Goal: Task Accomplishment & Management: Manage account settings

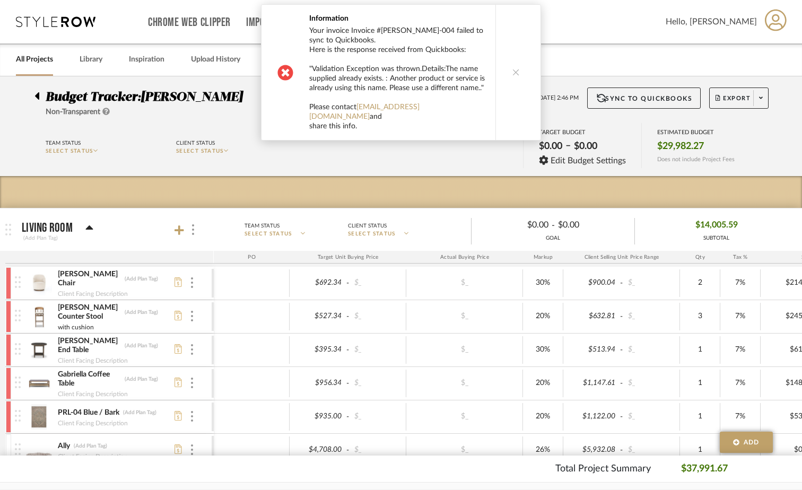
click at [507, 65] on button at bounding box center [516, 72] width 41 height 135
click at [517, 67] on button at bounding box center [516, 72] width 41 height 135
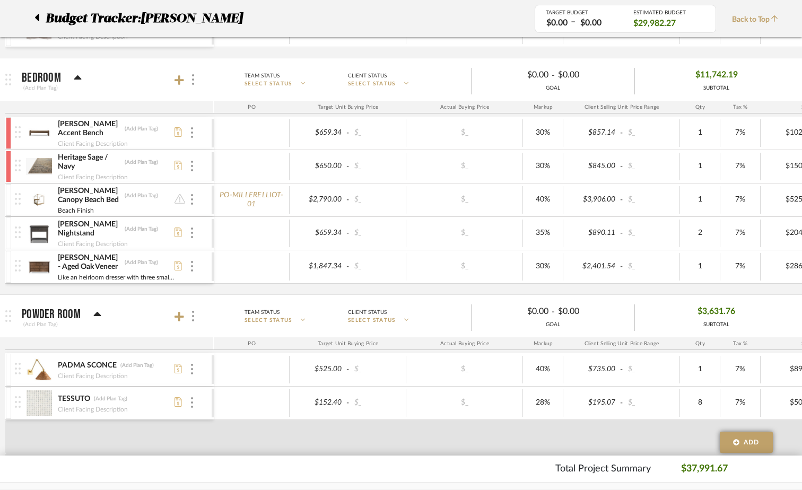
scroll to position [478, 0]
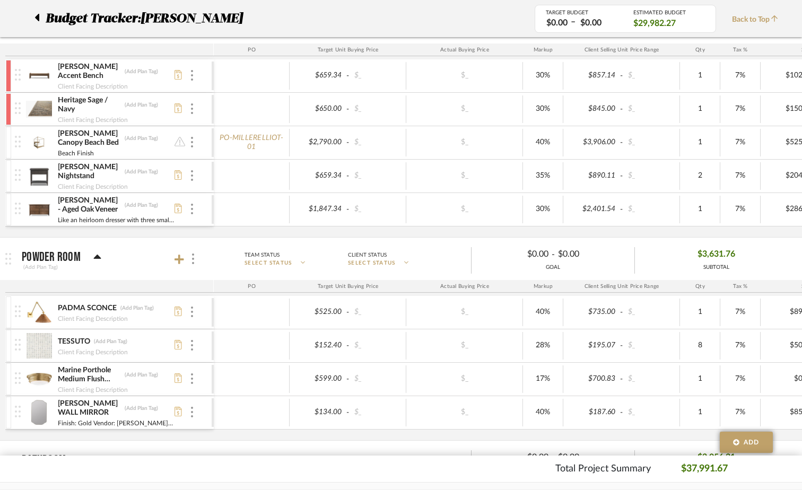
click at [195, 214] on div "[PERSON_NAME] - Aged Oak Veneer (Add Plan Tag) Like an heirloom dresser with th…" at bounding box center [113, 209] width 197 height 33
click at [195, 213] on div "[PERSON_NAME] - Aged Oak Veneer (Add Plan Tag) Like an heirloom dresser with th…" at bounding box center [113, 209] width 197 height 33
click at [194, 210] on div at bounding box center [191, 210] width 5 height 12
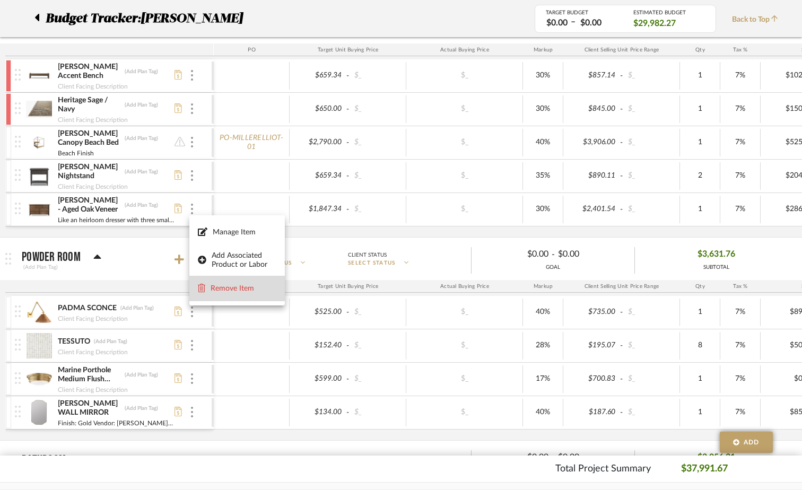
click at [214, 290] on span "Remove Item" at bounding box center [244, 288] width 66 height 9
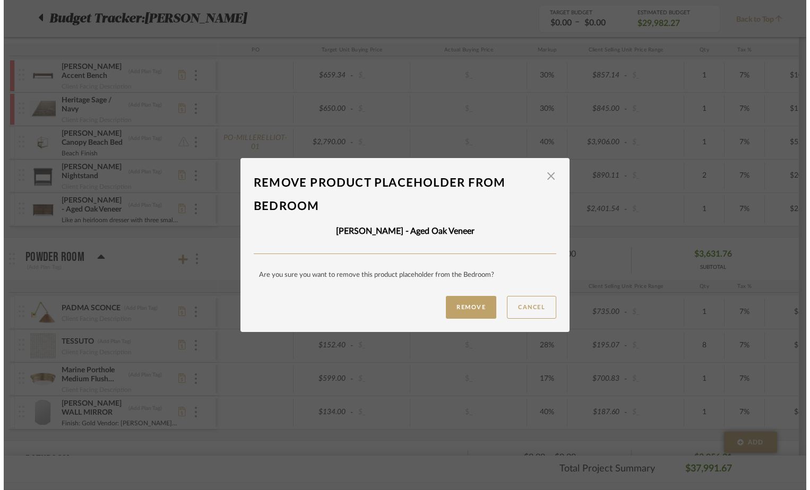
scroll to position [0, 0]
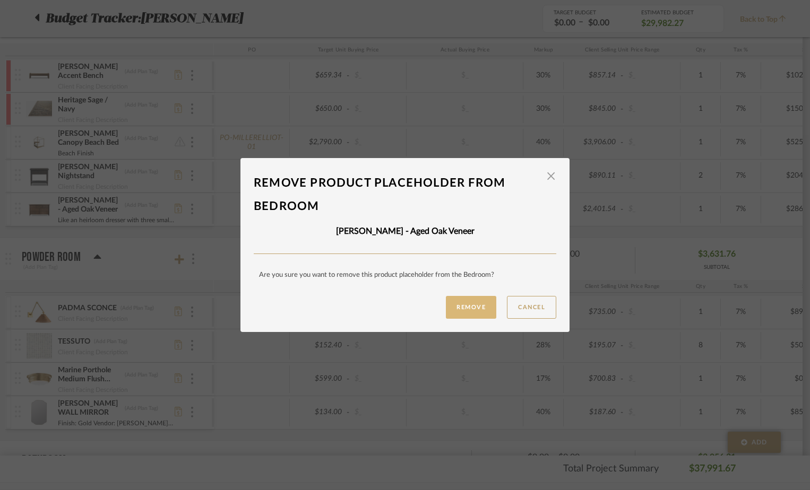
click at [463, 313] on button "Remove" at bounding box center [471, 307] width 50 height 23
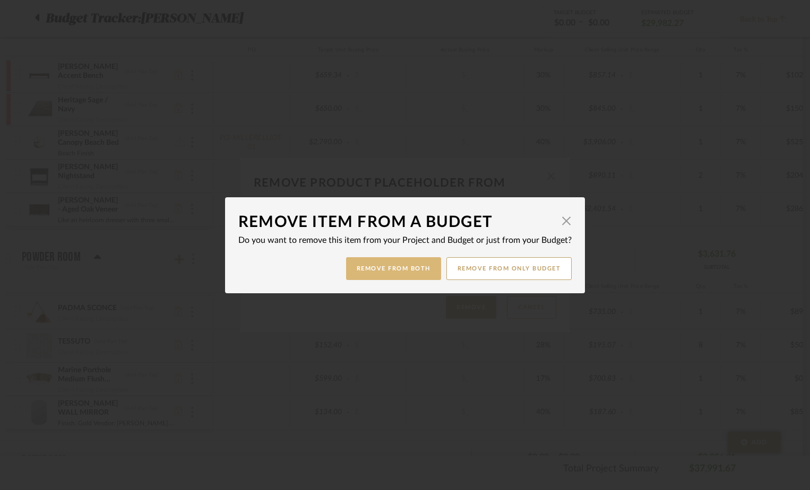
click at [381, 274] on button "Remove from Both" at bounding box center [393, 268] width 95 height 23
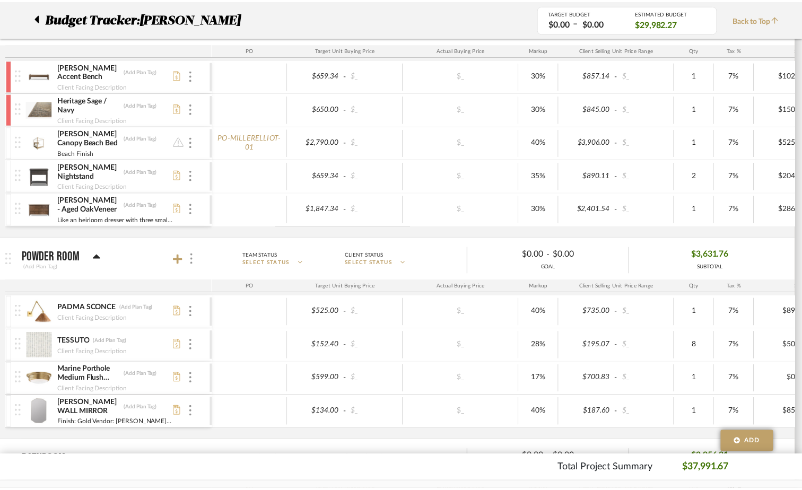
scroll to position [478, 0]
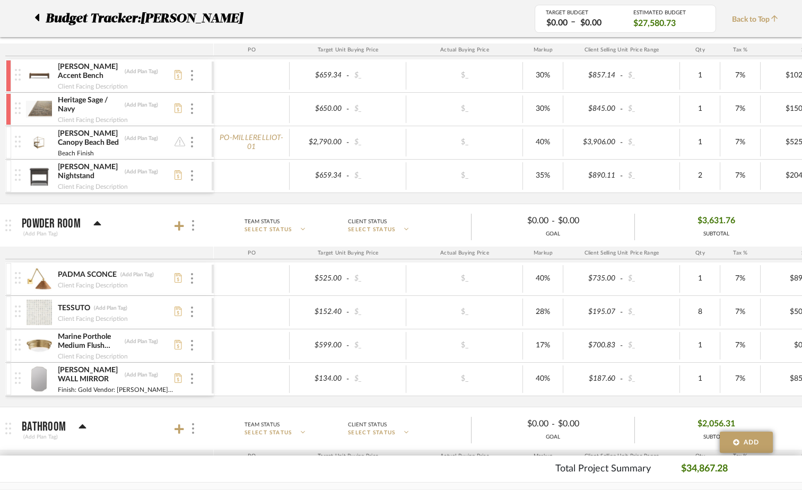
click at [36, 21] on icon at bounding box center [36, 17] width 5 height 13
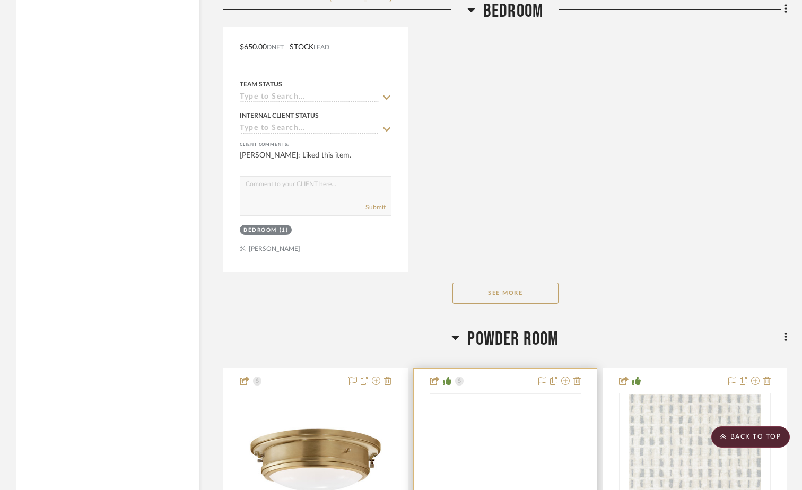
scroll to position [2547, 0]
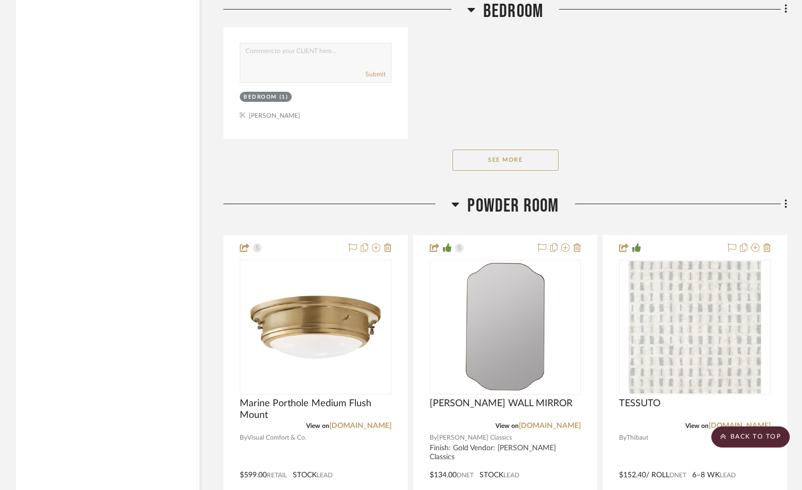
click at [515, 163] on button "See More" at bounding box center [506, 160] width 106 height 21
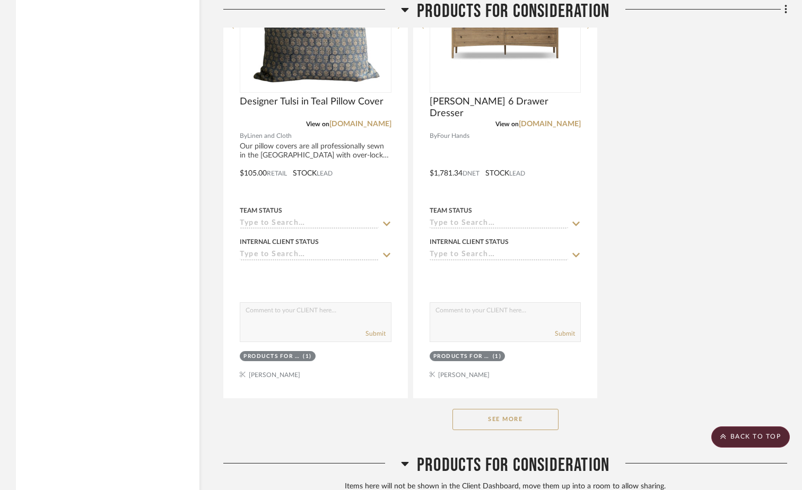
scroll to position [6844, 0]
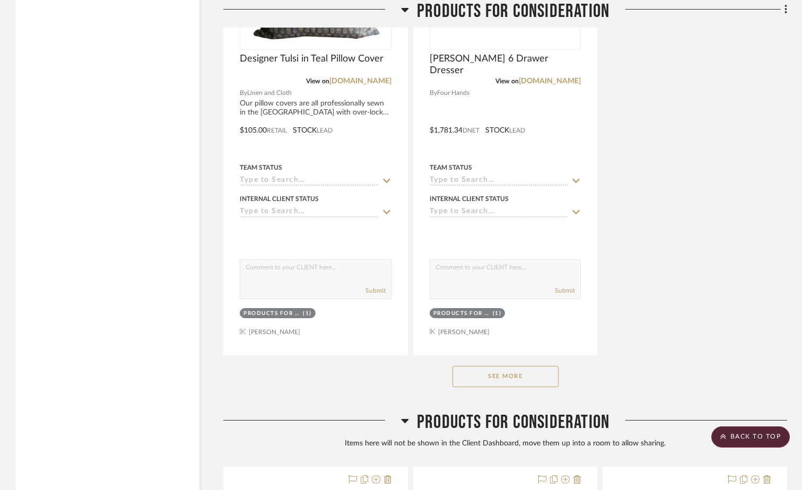
click at [537, 375] on button "See More" at bounding box center [506, 376] width 106 height 21
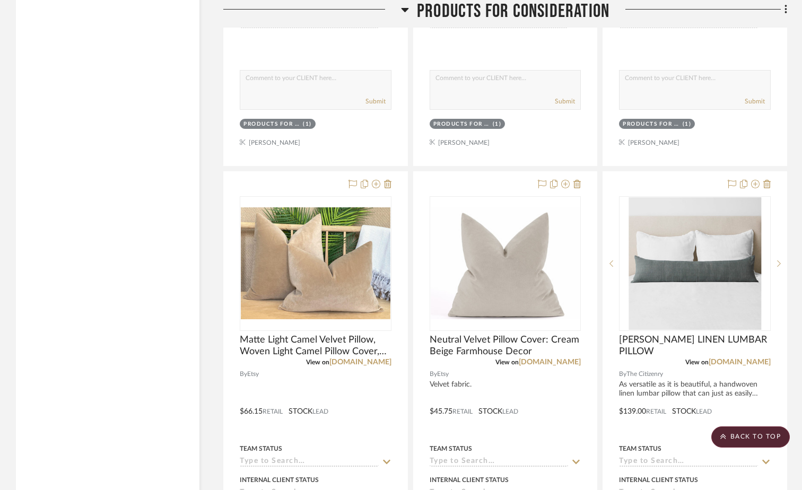
scroll to position [6084, 0]
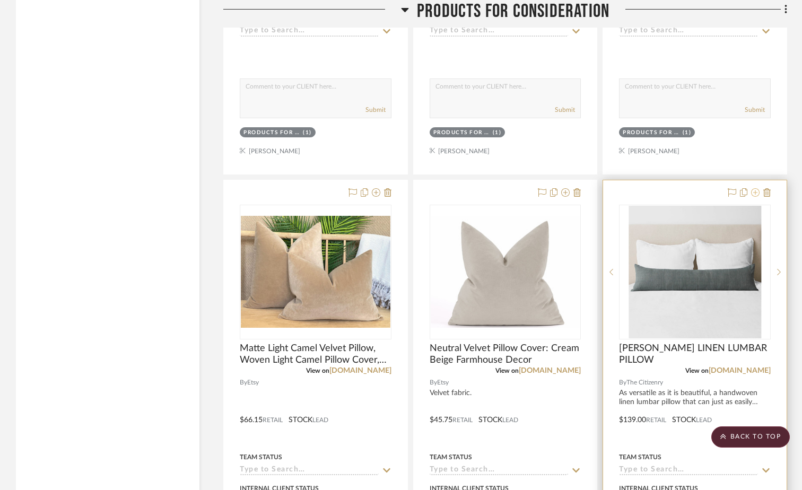
click at [755, 191] on icon at bounding box center [755, 192] width 8 height 8
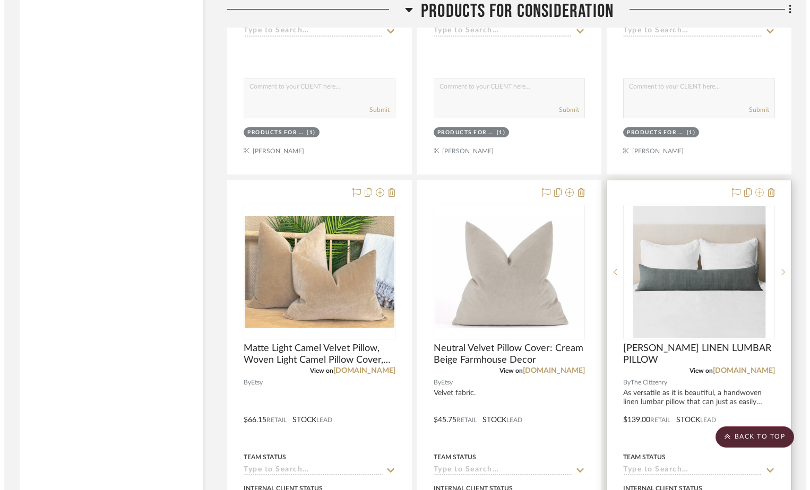
scroll to position [0, 0]
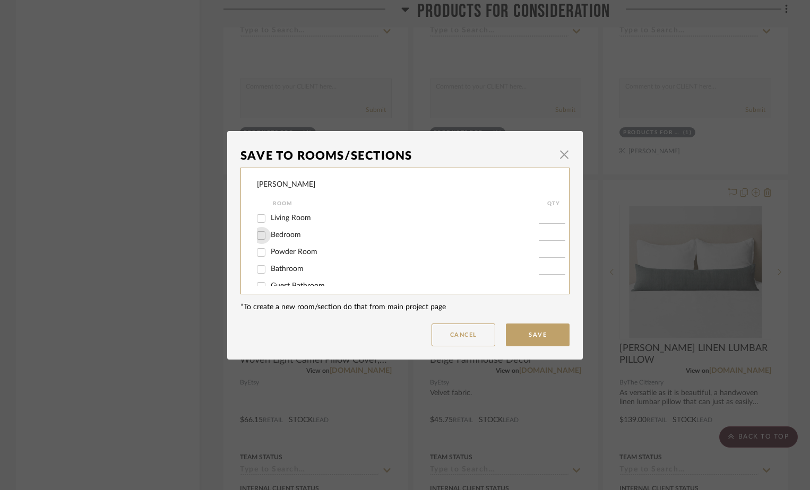
click at [256, 236] on input "Bedroom" at bounding box center [261, 235] width 17 height 17
checkbox input "true"
type input "1"
click at [523, 329] on button "Save" at bounding box center [538, 335] width 64 height 23
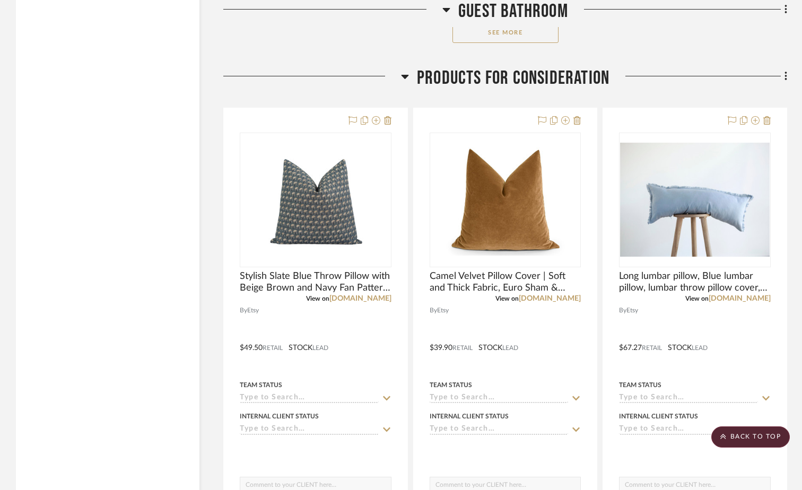
scroll to position [5660, 0]
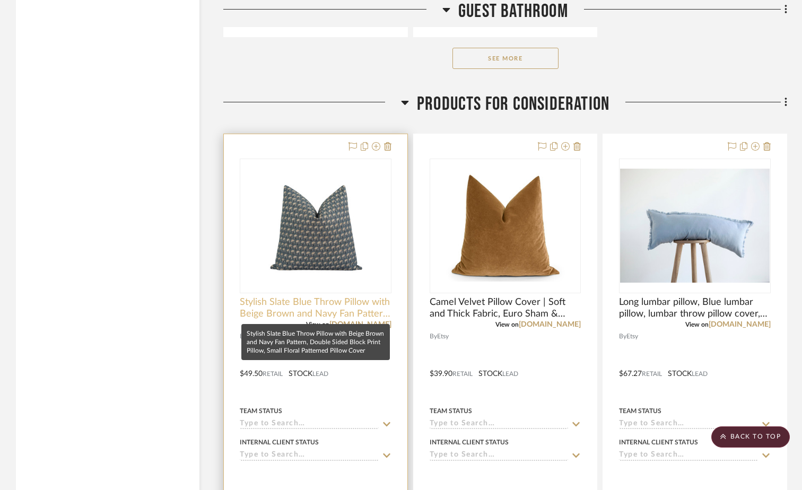
click at [313, 306] on span "Stylish Slate Blue Throw Pillow with Beige Brown and Navy Fan Pattern, Double S…" at bounding box center [316, 308] width 152 height 23
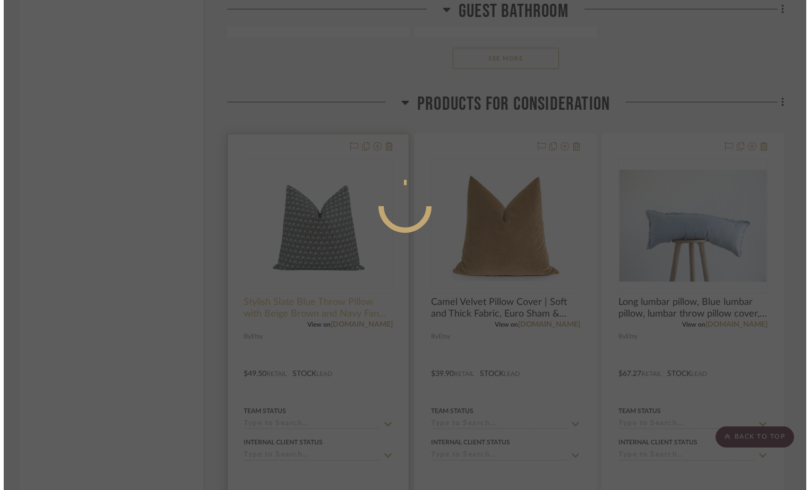
scroll to position [0, 0]
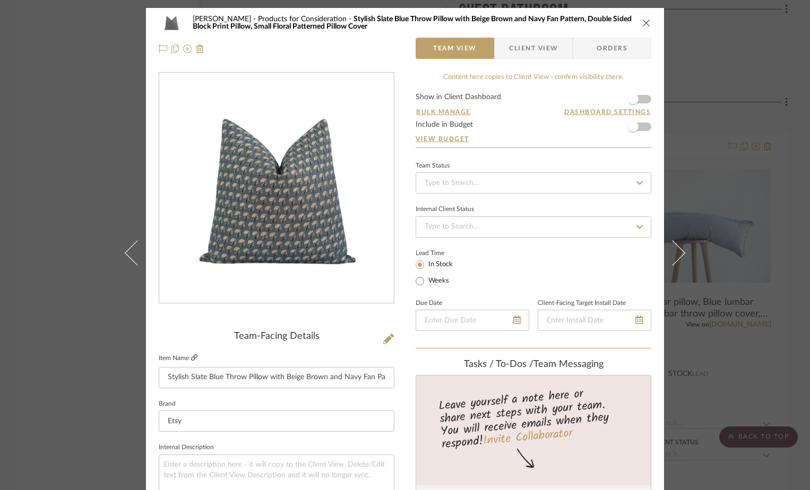
click at [191, 355] on icon at bounding box center [194, 357] width 6 height 6
click at [642, 23] on icon "close" at bounding box center [646, 23] width 8 height 8
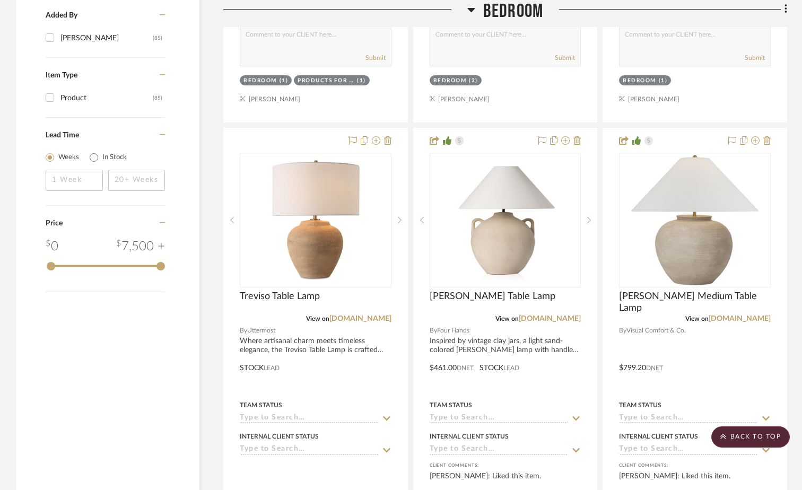
scroll to position [1627, 0]
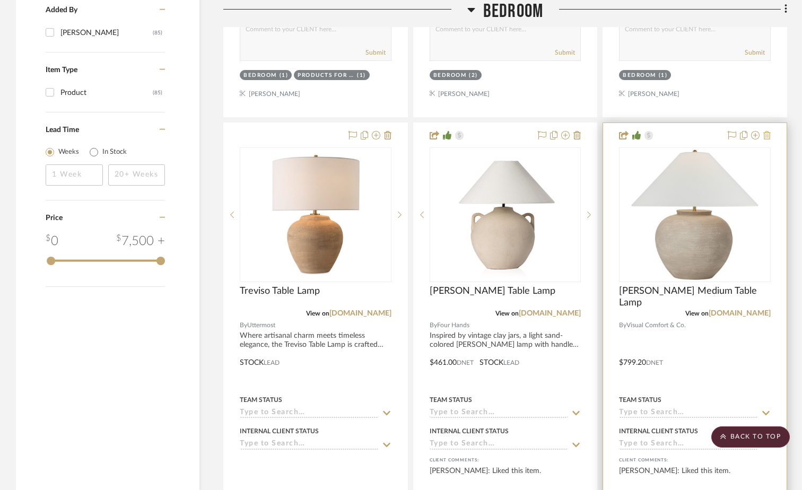
click at [769, 134] on icon at bounding box center [766, 135] width 7 height 8
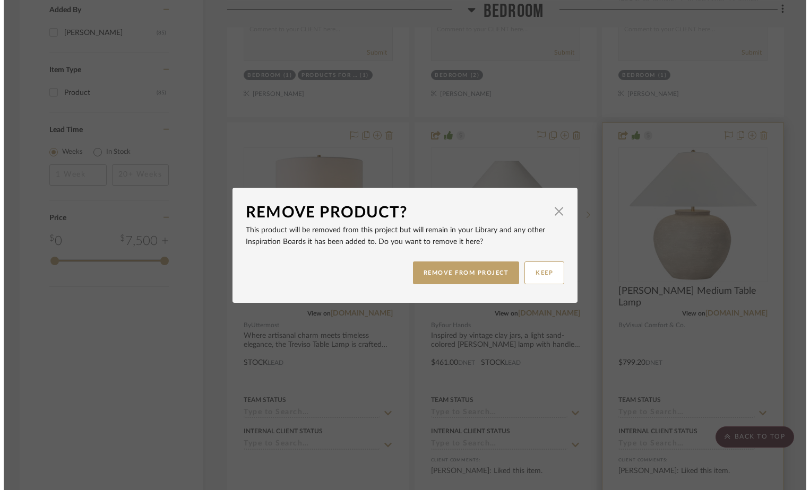
scroll to position [0, 0]
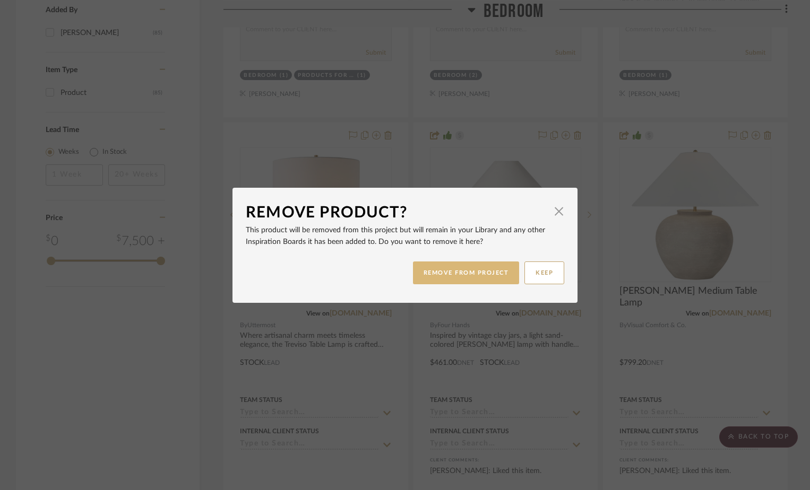
click at [459, 276] on button "REMOVE FROM PROJECT" at bounding box center [466, 273] width 107 height 23
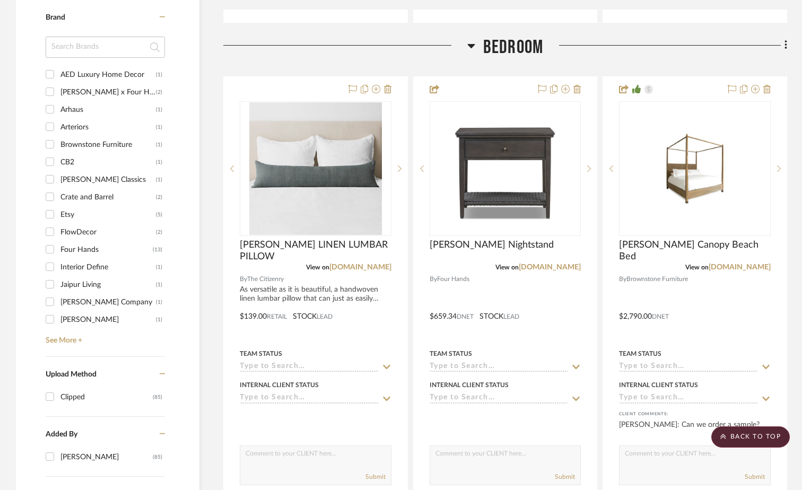
scroll to position [1044, 0]
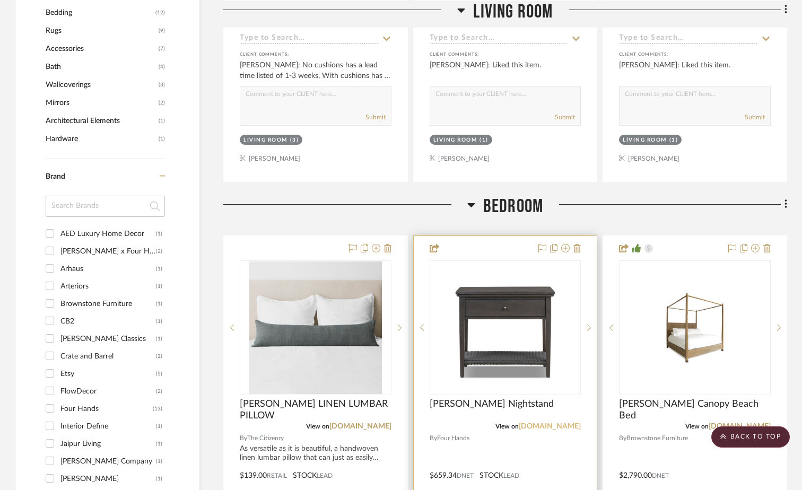
click at [544, 428] on link "[DOMAIN_NAME]" at bounding box center [550, 426] width 62 height 7
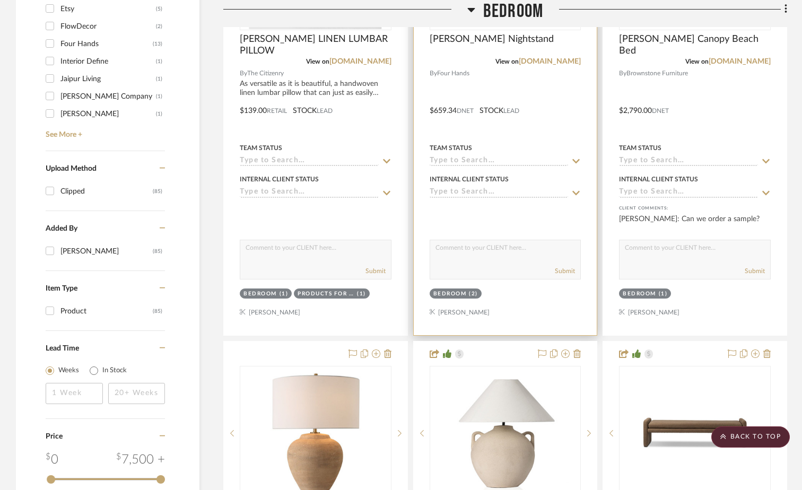
scroll to position [1574, 0]
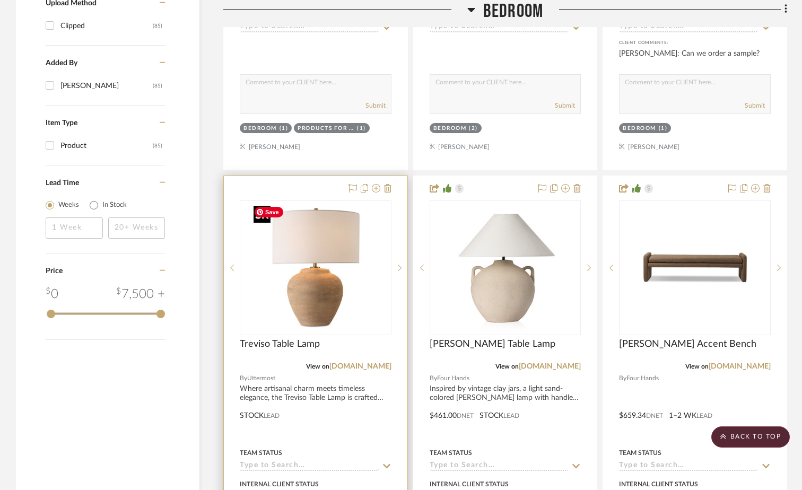
click at [313, 292] on img "0" at bounding box center [315, 268] width 133 height 133
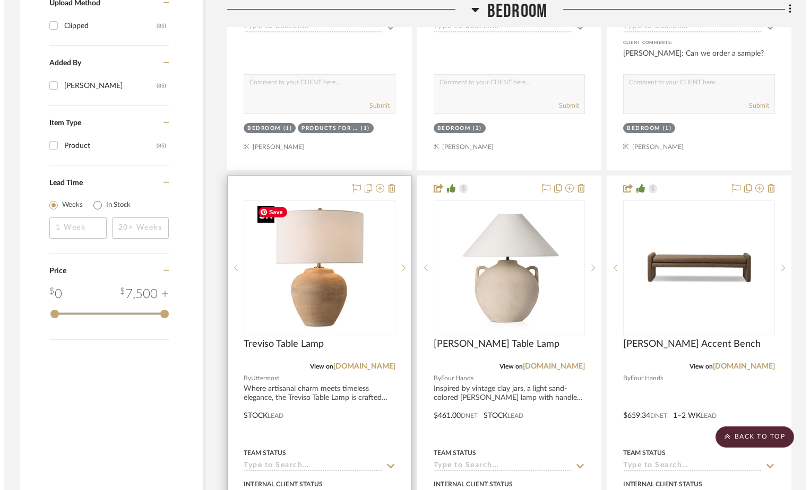
scroll to position [0, 0]
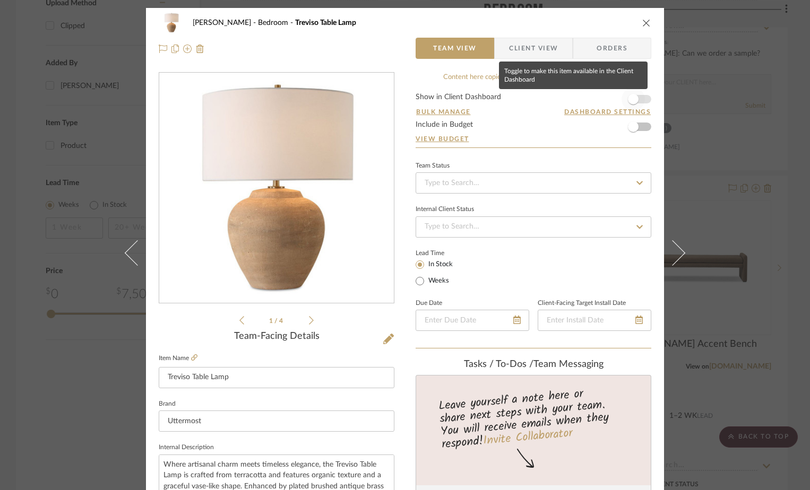
click at [633, 100] on span "button" at bounding box center [633, 99] width 11 height 11
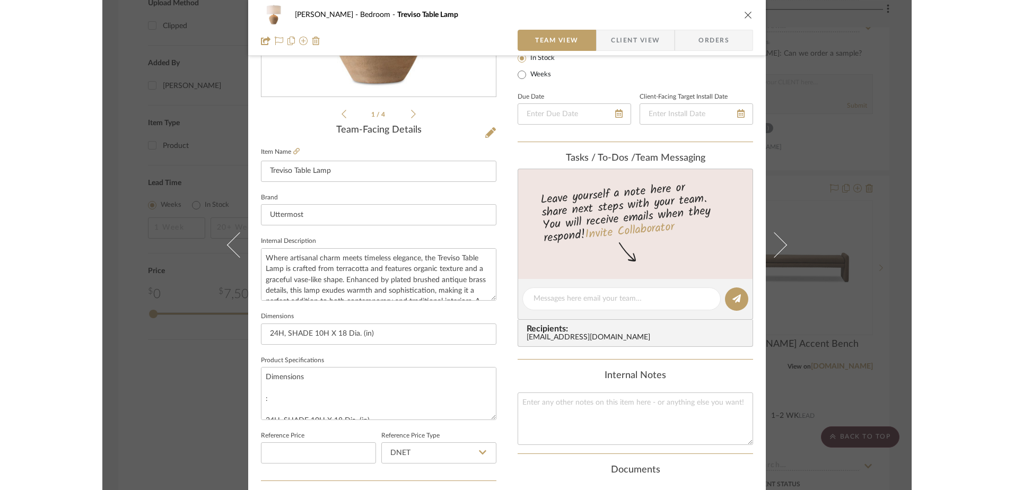
scroll to position [159, 0]
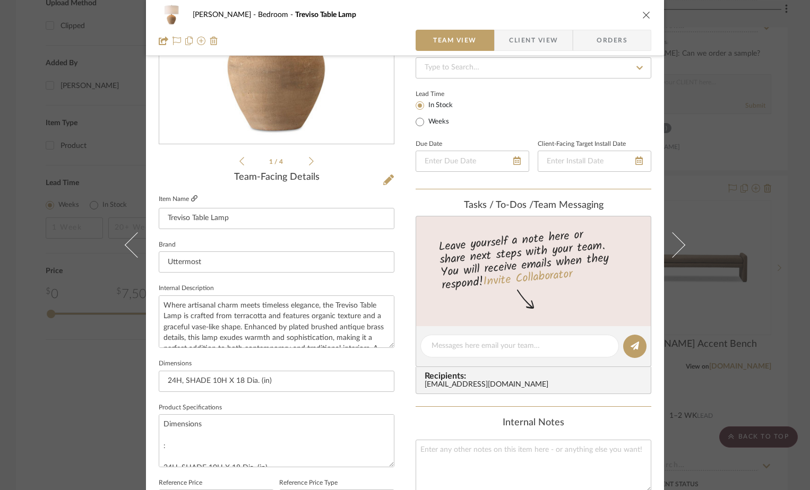
click at [192, 198] on icon at bounding box center [194, 198] width 6 height 6
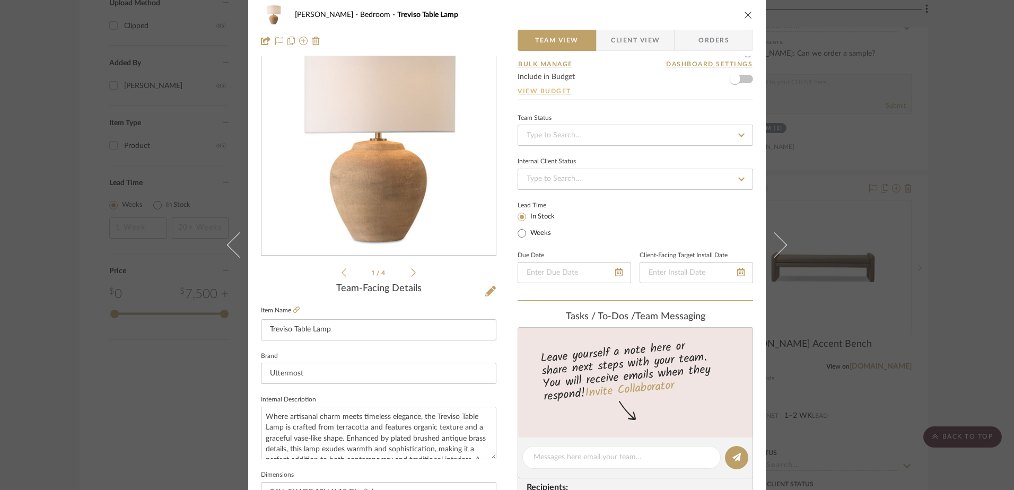
scroll to position [0, 0]
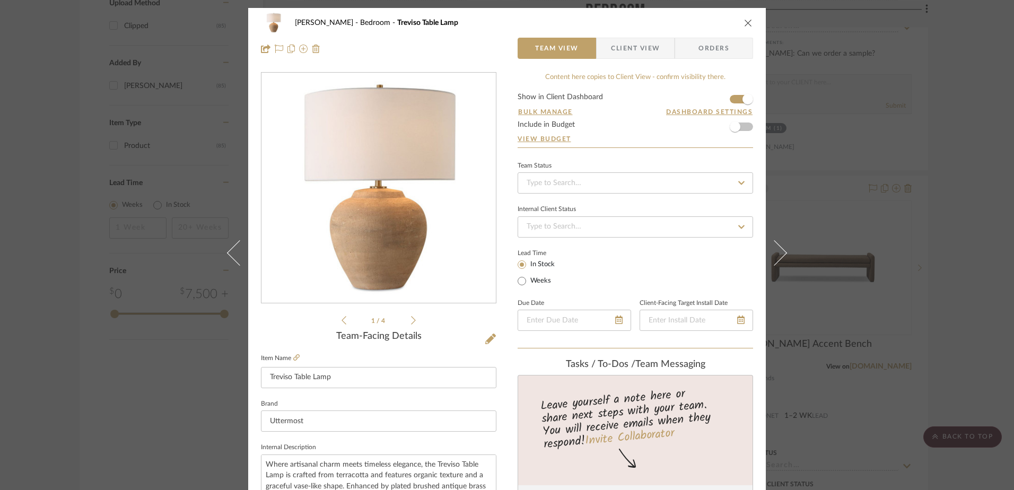
drag, startPoint x: 741, startPoint y: 27, endPoint x: 707, endPoint y: 52, distance: 42.0
click at [744, 27] on icon "close" at bounding box center [748, 23] width 8 height 8
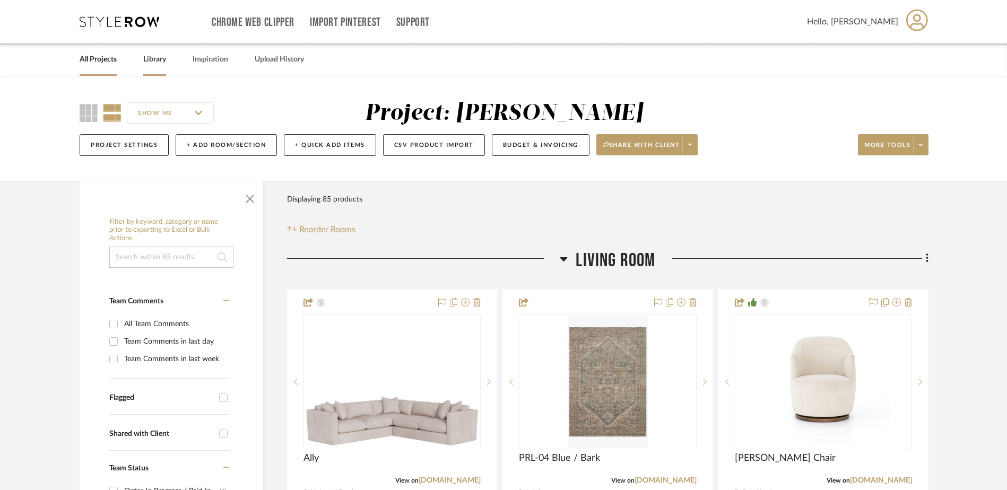
click at [153, 57] on link "Library" at bounding box center [154, 60] width 23 height 14
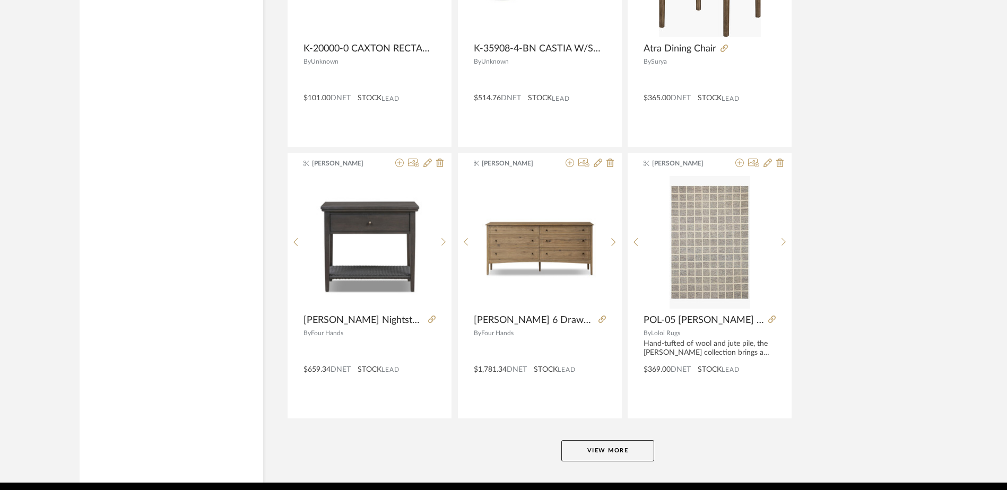
scroll to position [2533, 0]
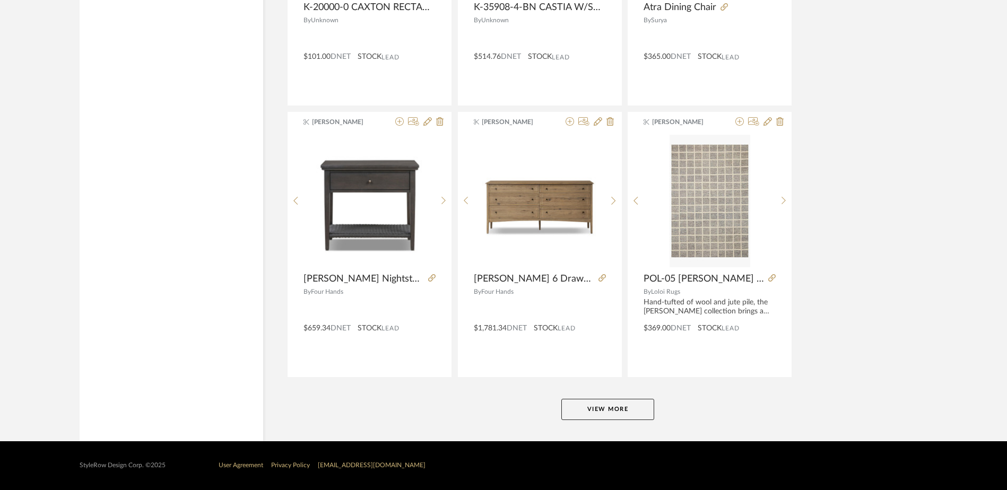
click at [598, 407] on button "View More" at bounding box center [607, 409] width 93 height 21
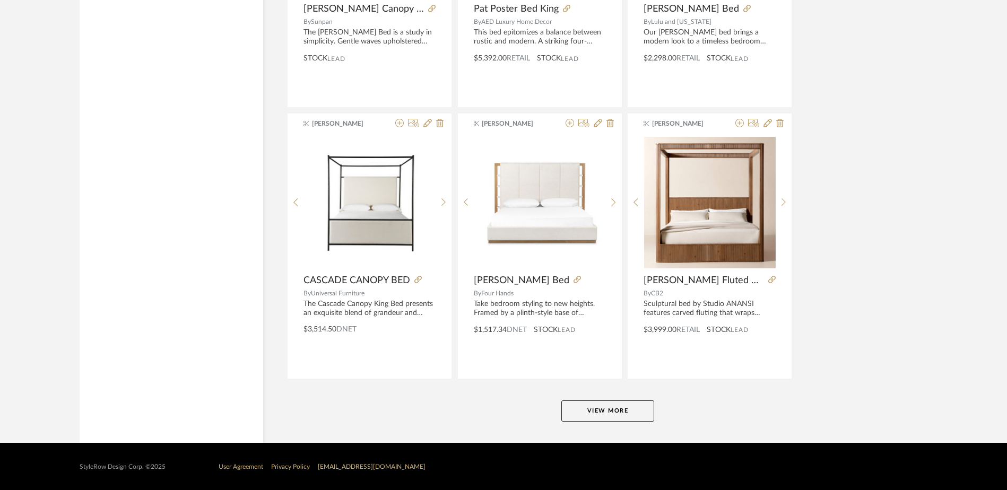
scroll to position [5247, 0]
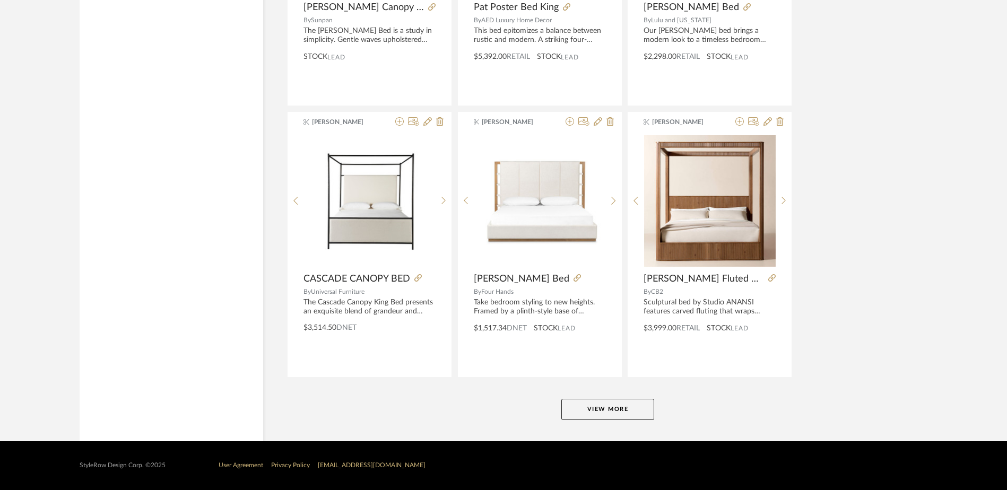
click at [628, 411] on button "View More" at bounding box center [607, 409] width 93 height 21
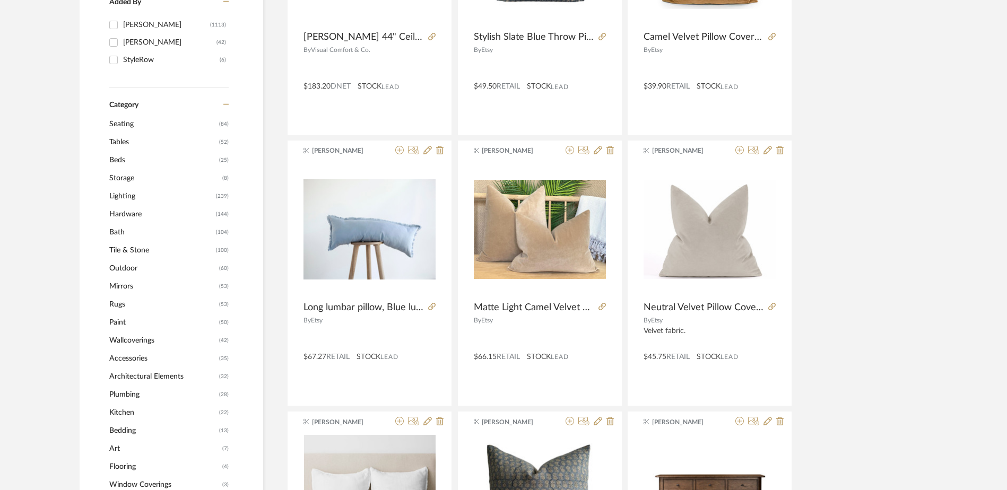
scroll to position [318, 0]
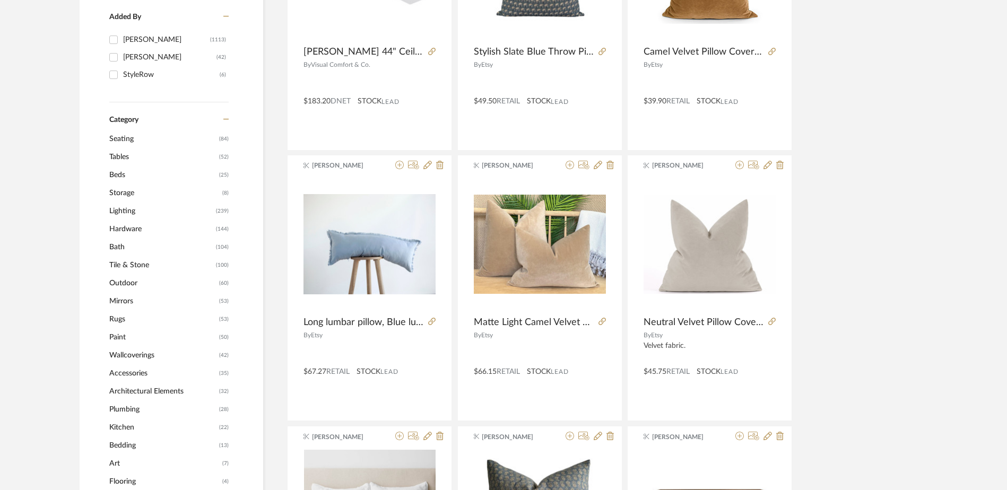
click at [125, 212] on span "Lighting" at bounding box center [161, 211] width 104 height 18
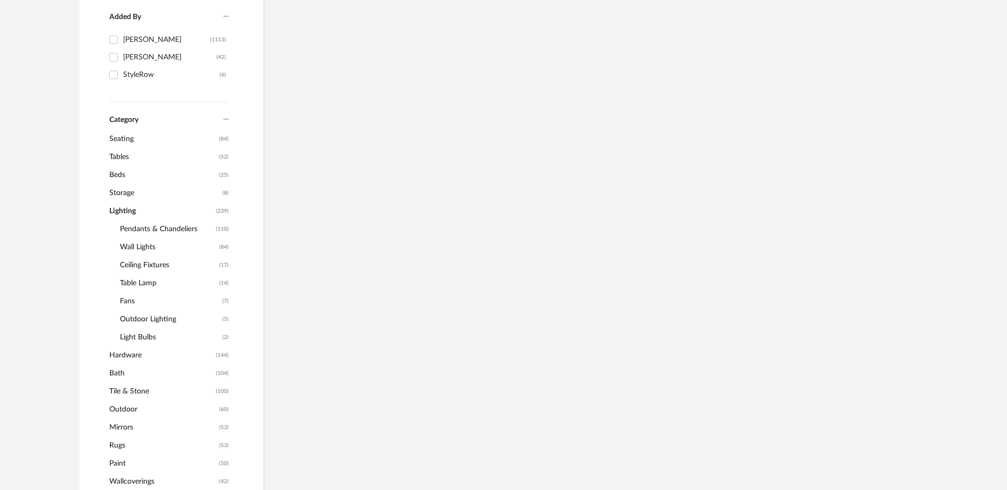
scroll to position [317, 0]
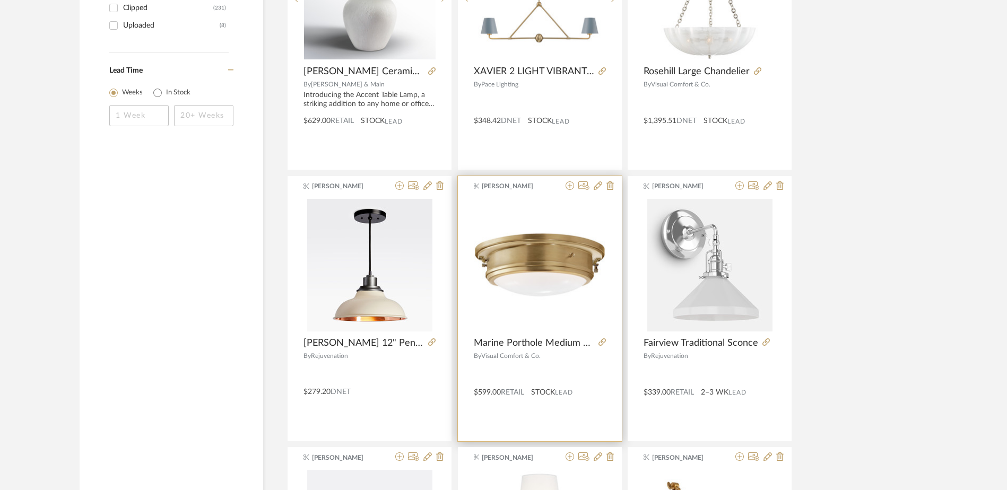
scroll to position [1272, 0]
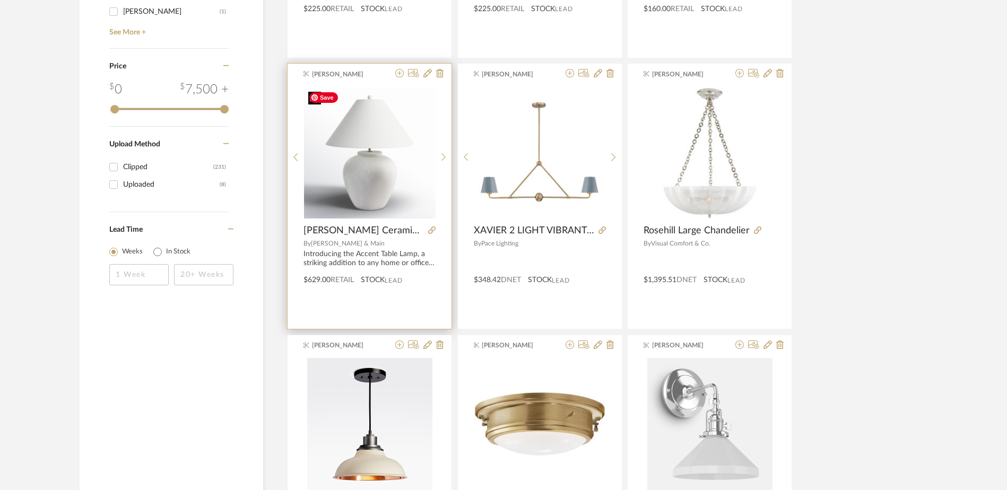
click at [367, 173] on img "0" at bounding box center [370, 153] width 132 height 132
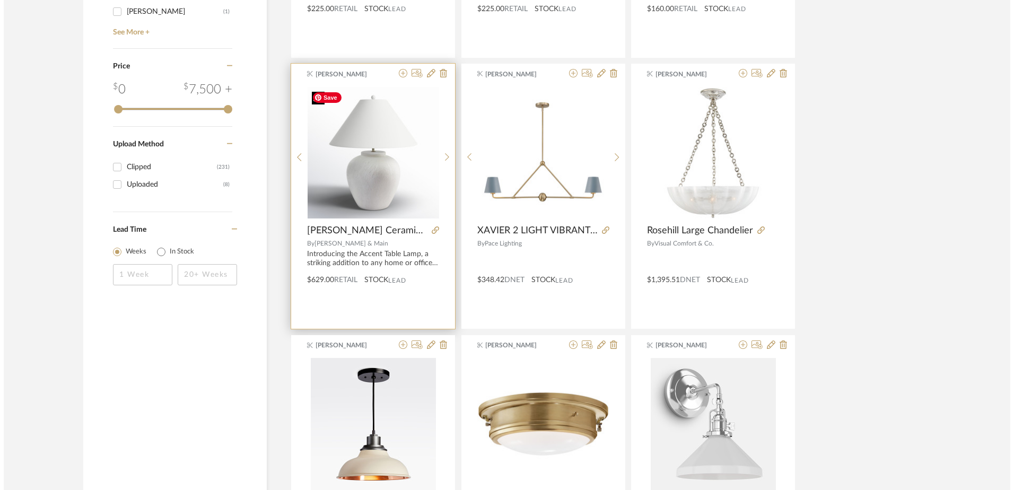
scroll to position [0, 0]
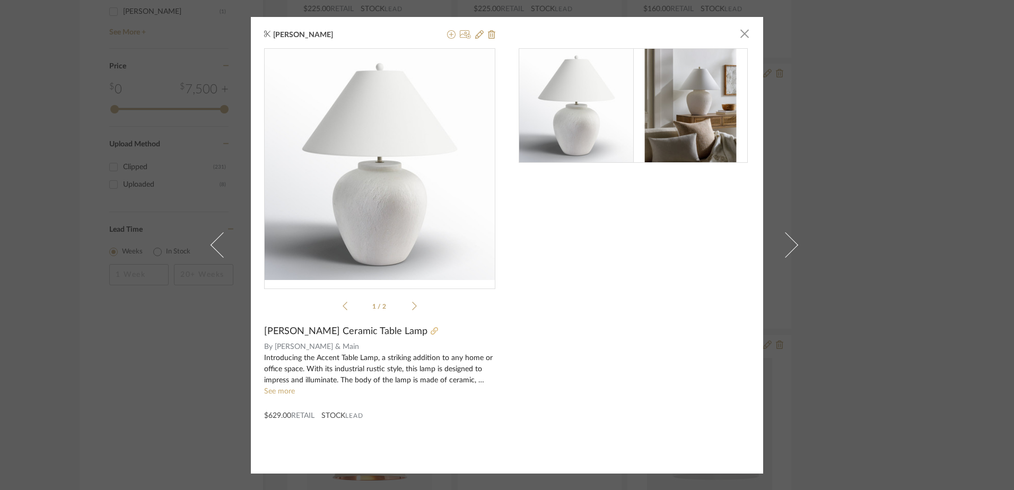
click at [431, 329] on icon at bounding box center [434, 330] width 7 height 7
click at [739, 31] on span "button" at bounding box center [744, 33] width 21 height 21
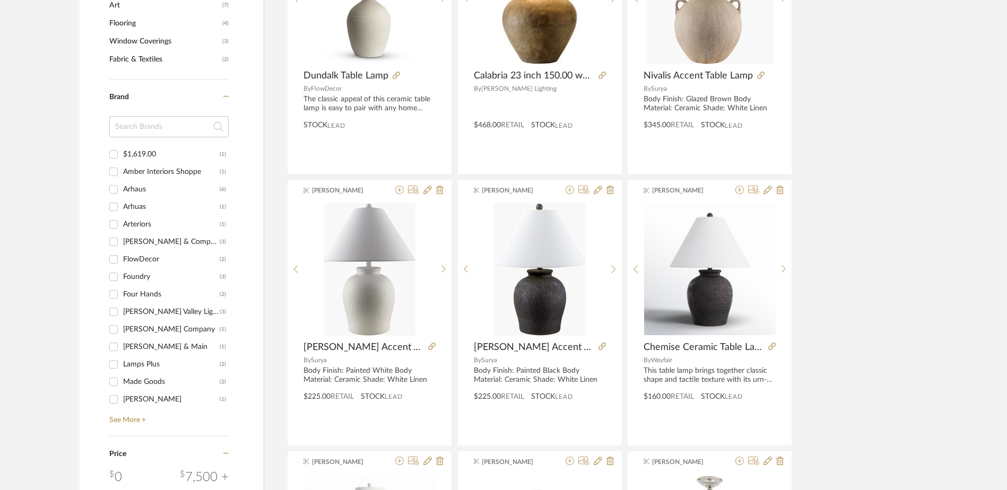
scroll to position [900, 0]
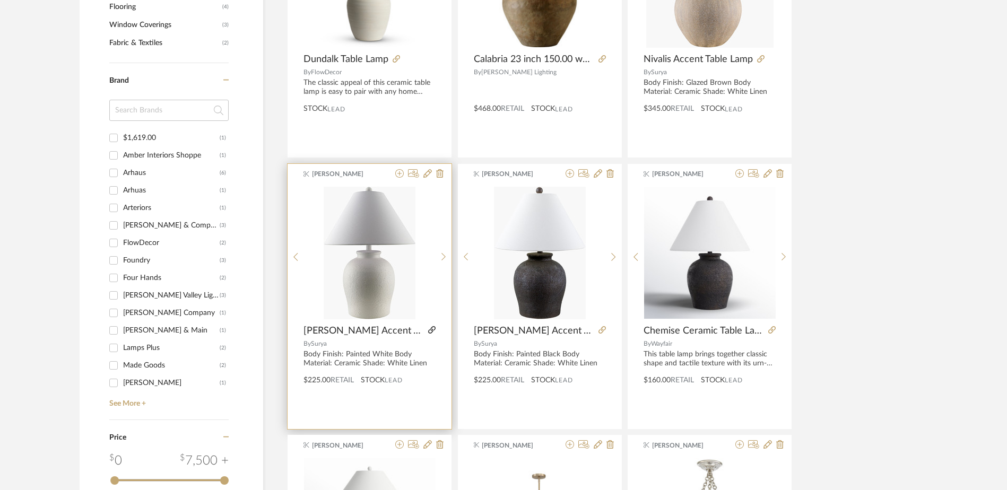
click at [428, 329] on icon at bounding box center [431, 329] width 7 height 7
